Goal: Task Accomplishment & Management: Manage account settings

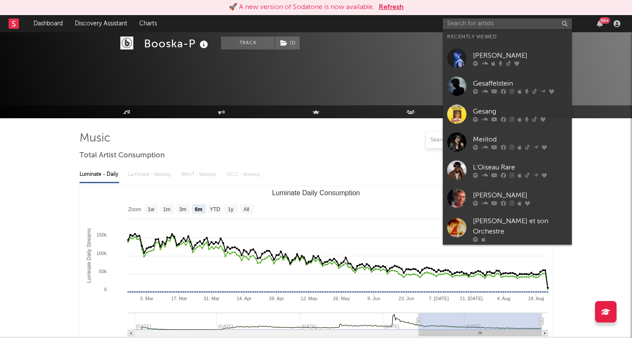
select select "6m"
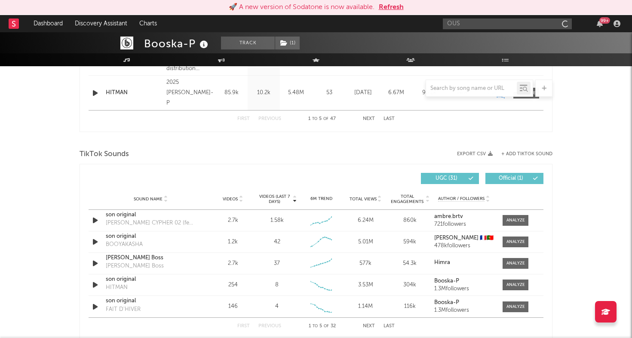
scroll to position [506, 0]
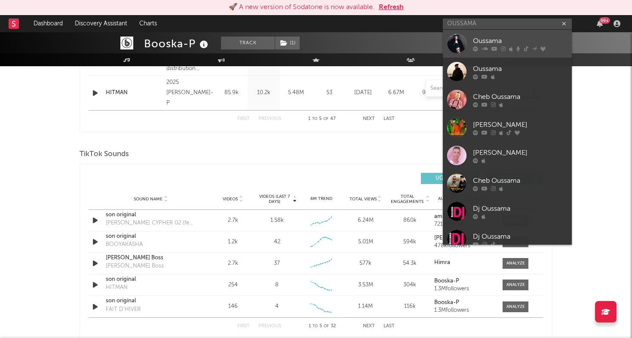
type input "OUSSAMA"
click at [491, 34] on link "Oussama" at bounding box center [507, 44] width 129 height 28
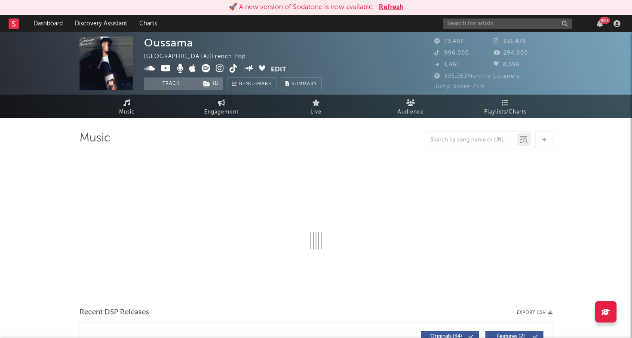
select select "6m"
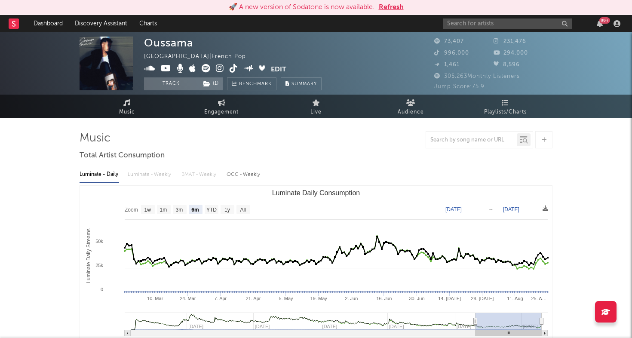
click at [233, 69] on icon at bounding box center [234, 68] width 8 height 9
click at [221, 69] on icon at bounding box center [220, 68] width 8 height 9
click at [272, 69] on button "Edit" at bounding box center [278, 69] width 15 height 11
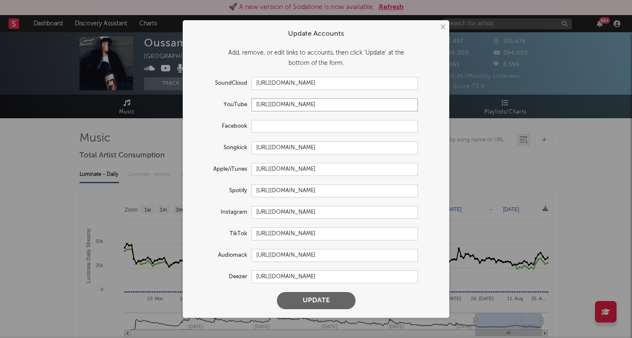
click at [293, 106] on input "[URL][DOMAIN_NAME]" at bounding box center [334, 104] width 166 height 13
click at [284, 211] on input "[URL][DOMAIN_NAME]" at bounding box center [334, 212] width 166 height 13
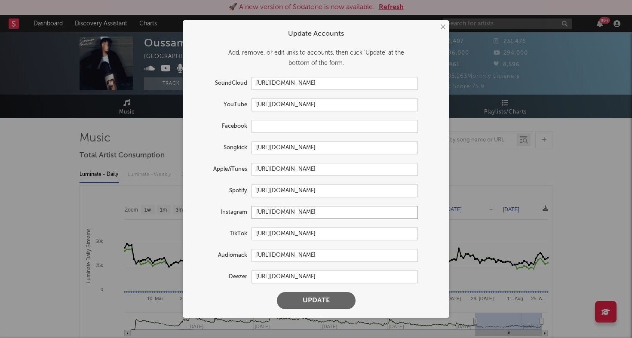
click at [284, 211] on input "[URL][DOMAIN_NAME]" at bounding box center [334, 212] width 166 height 13
click at [283, 232] on input "[URL][DOMAIN_NAME]" at bounding box center [334, 233] width 166 height 13
click at [441, 27] on button "×" at bounding box center [442, 26] width 9 height 9
